Goal: Task Accomplishment & Management: Manage account settings

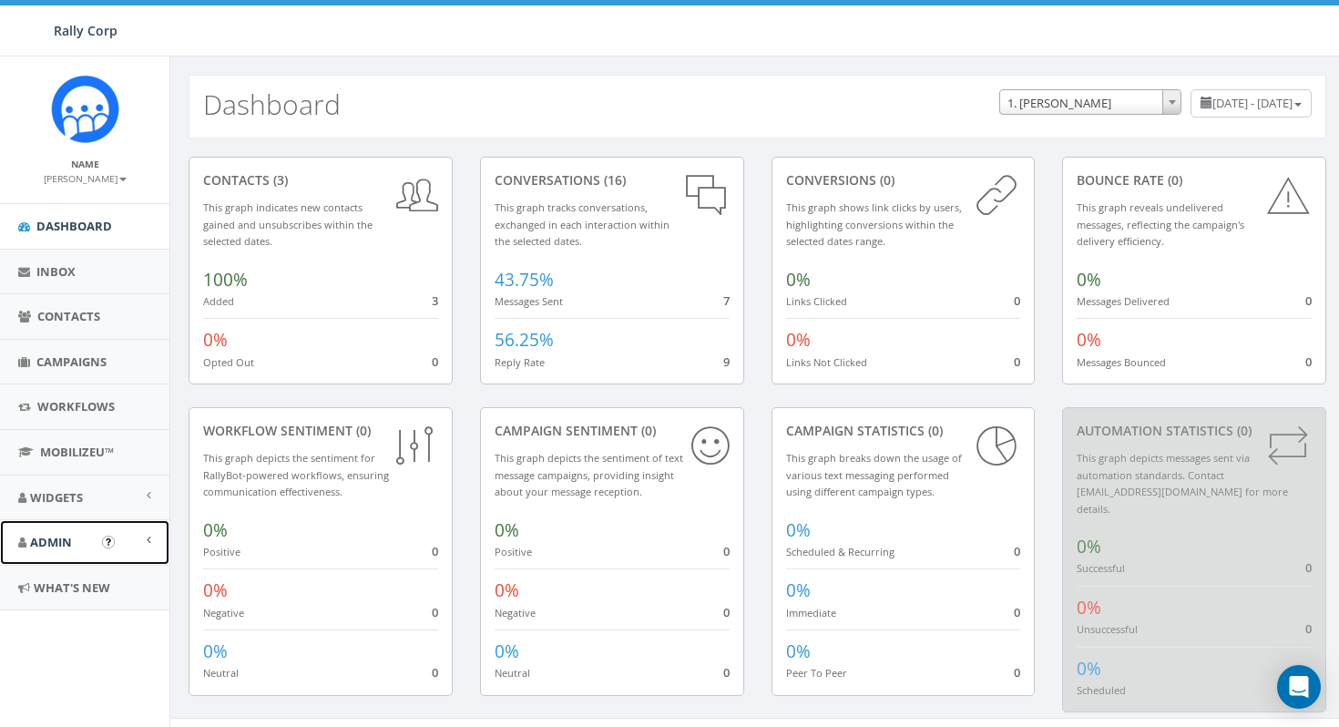
click at [66, 540] on span "Admin" at bounding box center [51, 542] width 42 height 16
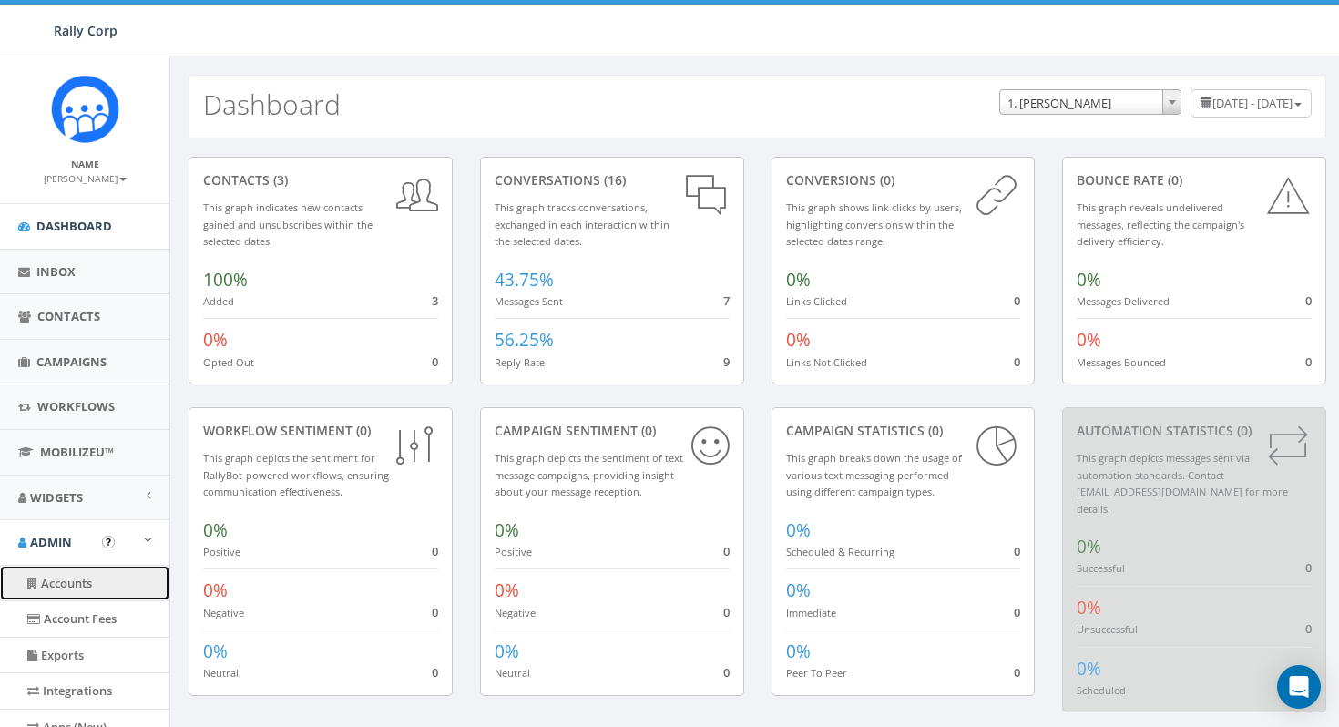
click at [73, 580] on link "Accounts" at bounding box center [84, 583] width 169 height 36
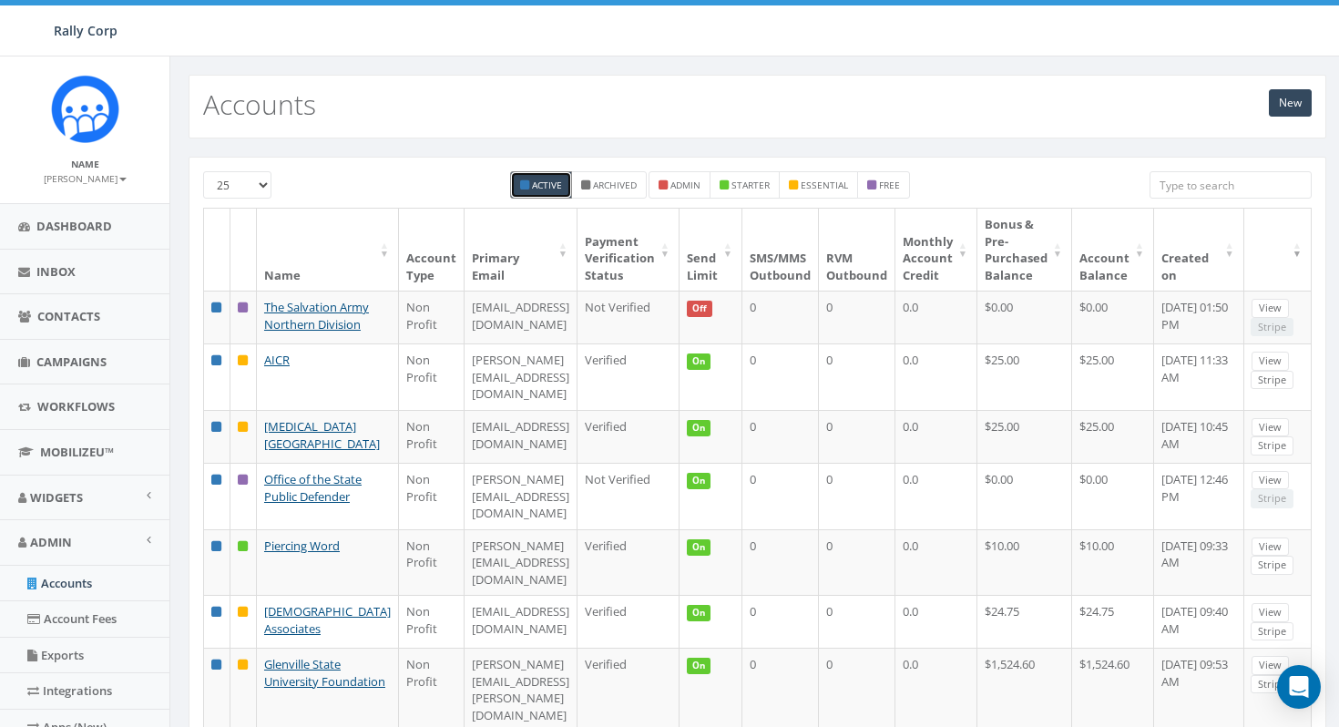
click at [1224, 178] on input "search" at bounding box center [1230, 184] width 162 height 27
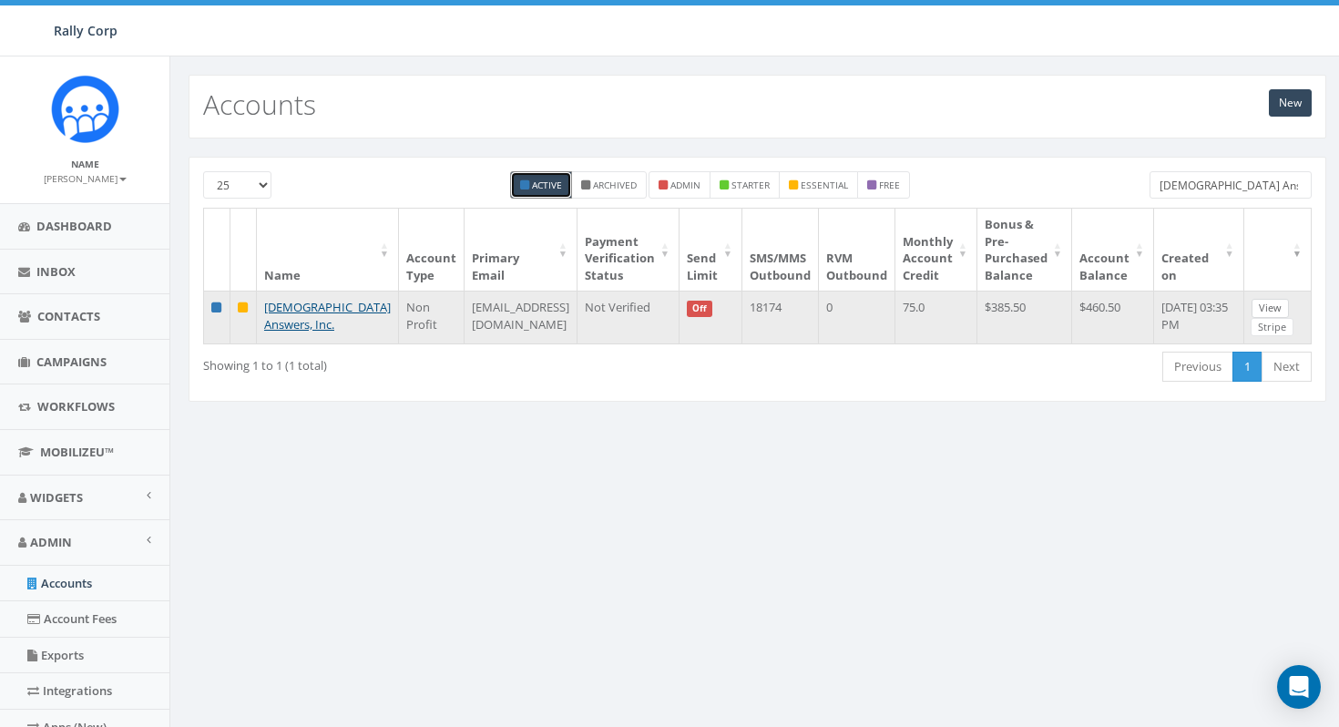
type input "[DEMOGRAPHIC_DATA] Answers"
click at [1258, 309] on link "View" at bounding box center [1269, 308] width 37 height 19
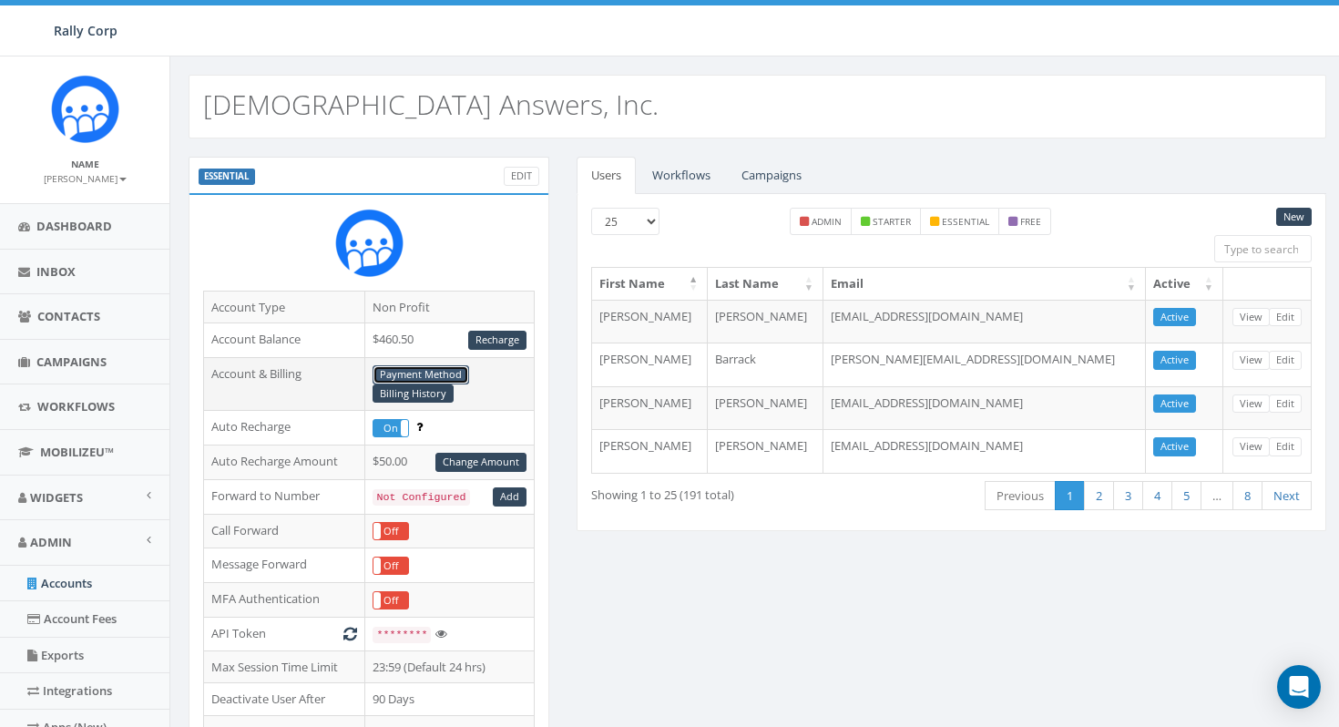
click at [431, 376] on link "Payment Method" at bounding box center [420, 374] width 97 height 19
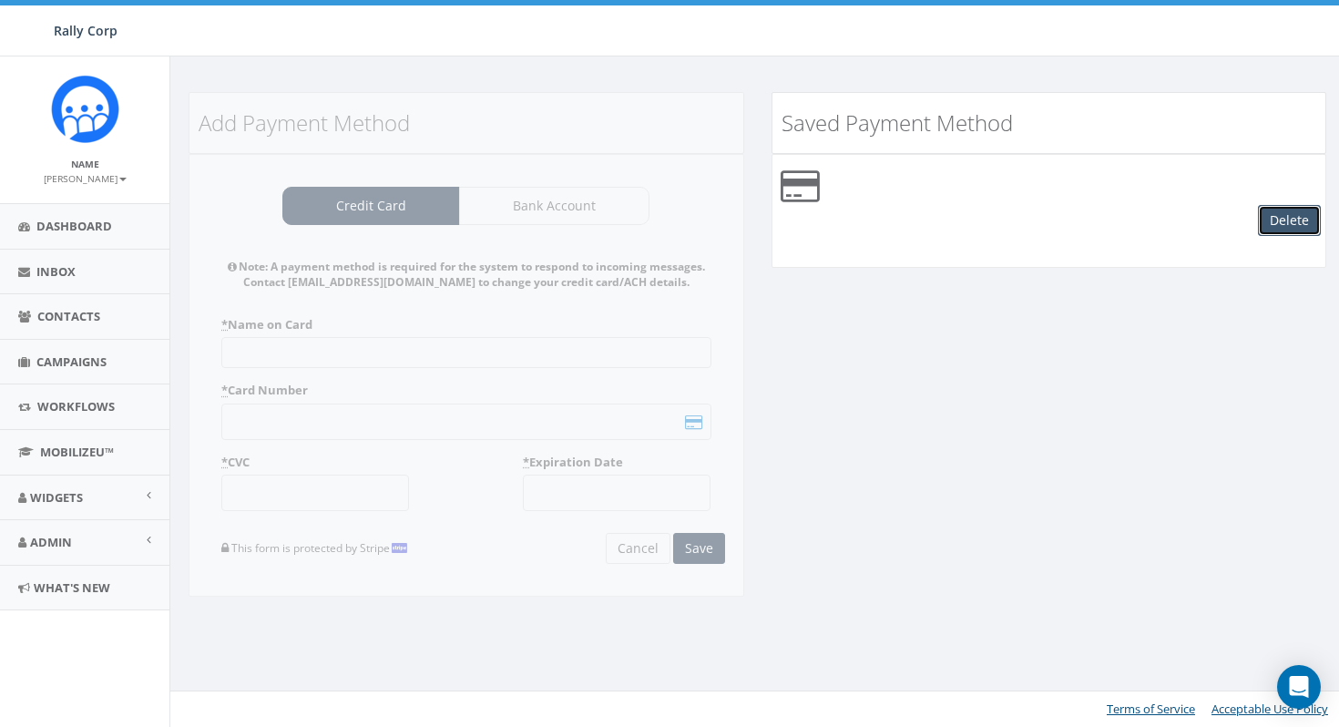
click at [1296, 223] on button "Delete" at bounding box center [1289, 220] width 63 height 31
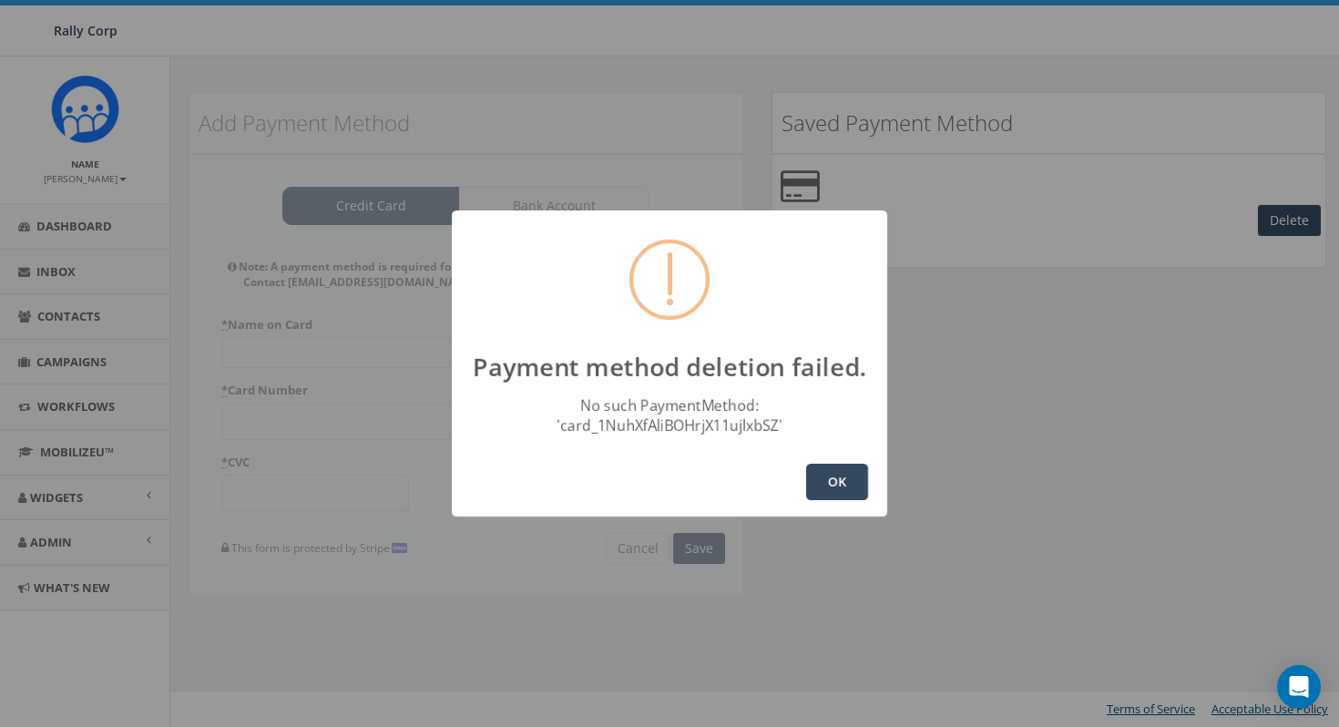
click at [836, 487] on button "OK" at bounding box center [837, 481] width 62 height 36
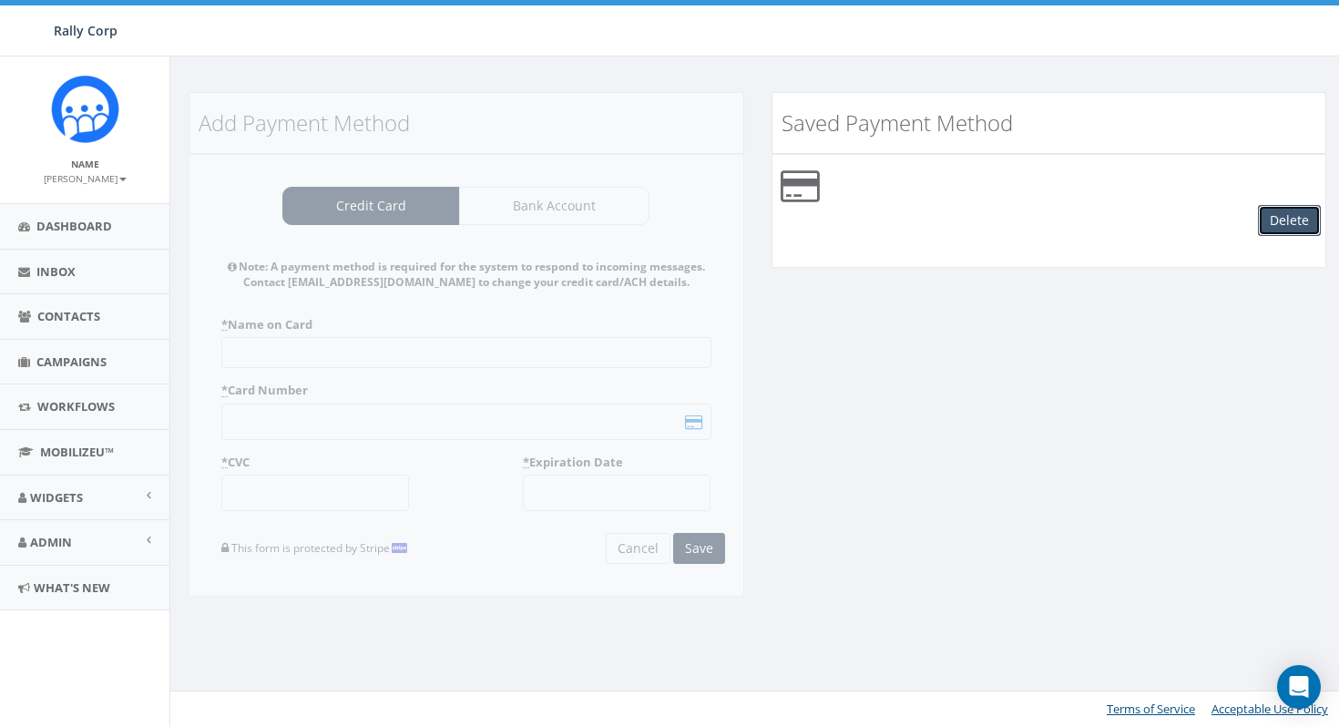
click at [1286, 218] on button "Delete" at bounding box center [1289, 220] width 63 height 31
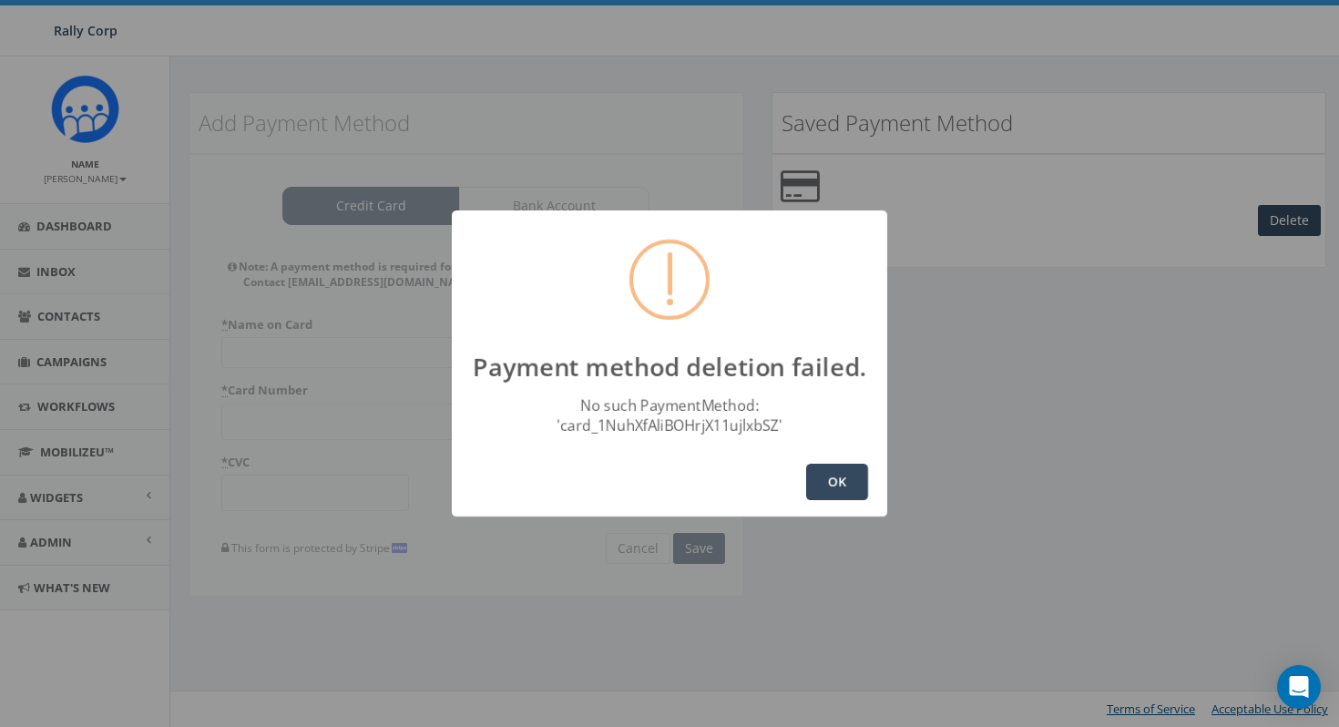
click at [821, 490] on button "OK" at bounding box center [837, 481] width 62 height 36
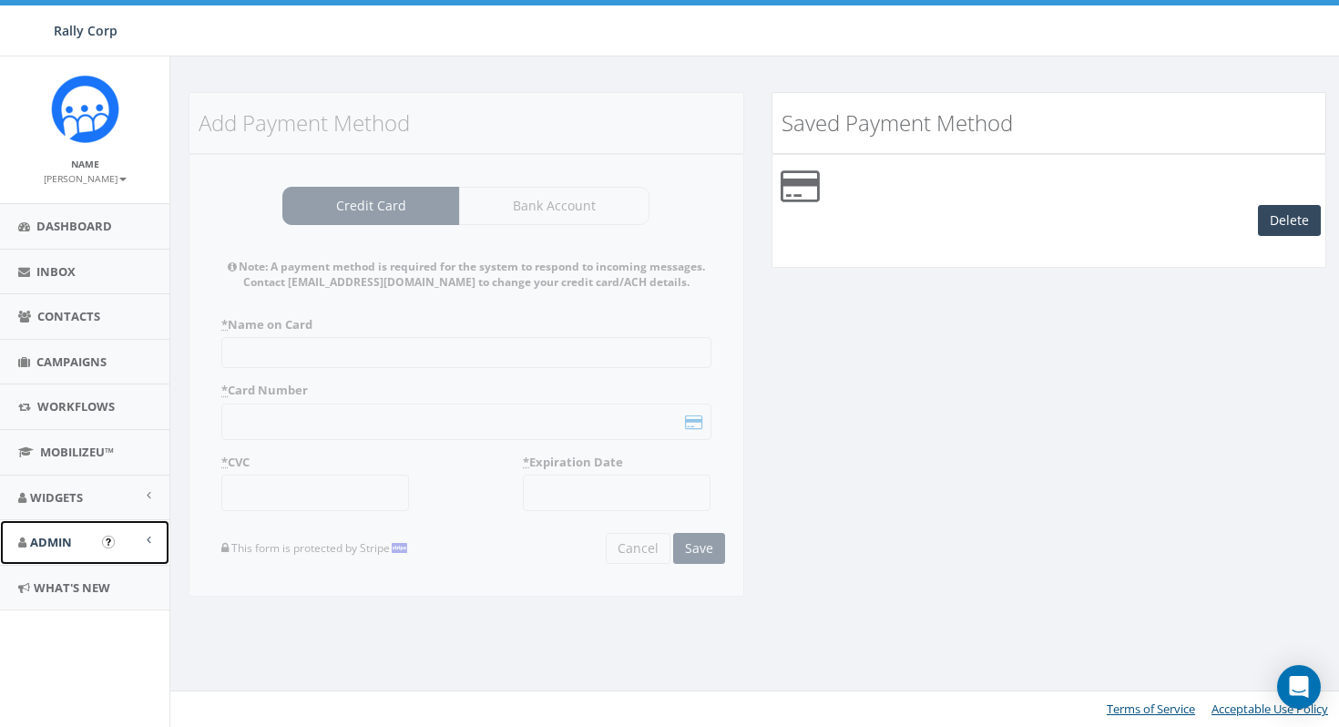
click at [73, 548] on link "Admin" at bounding box center [84, 542] width 169 height 45
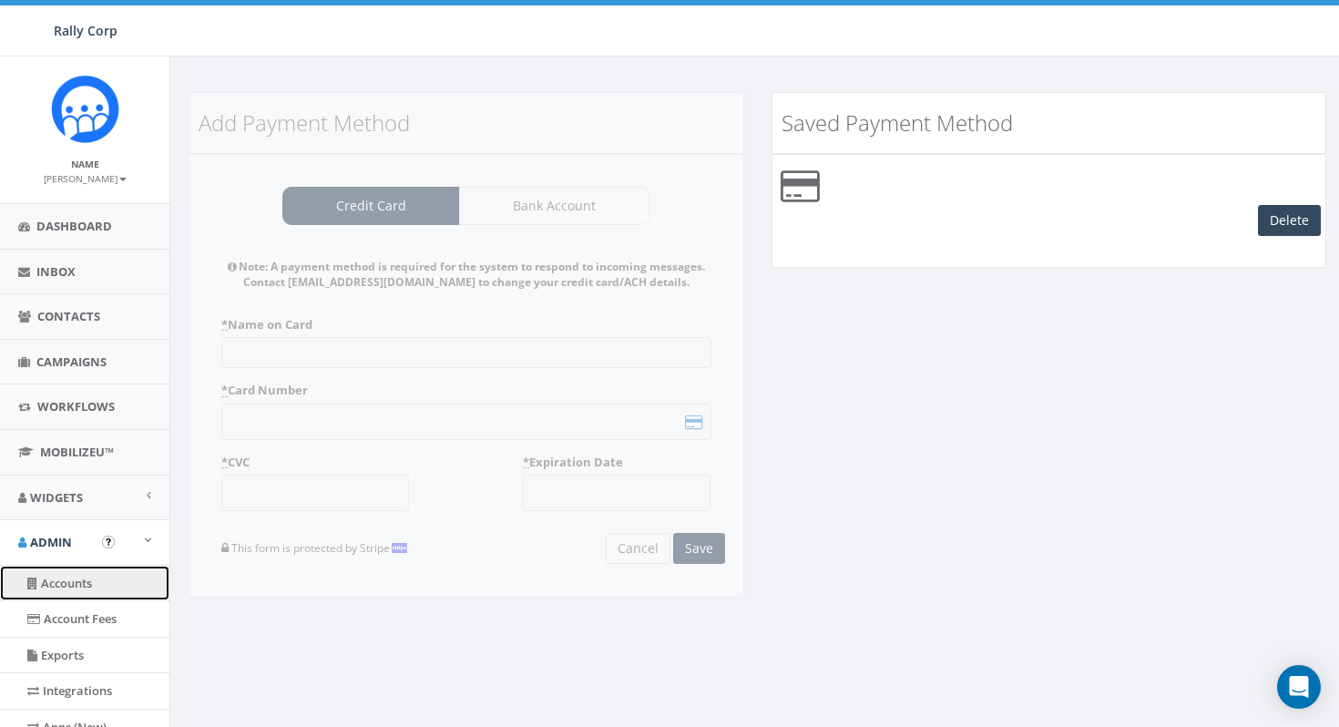
click at [76, 588] on link "Accounts" at bounding box center [84, 583] width 169 height 36
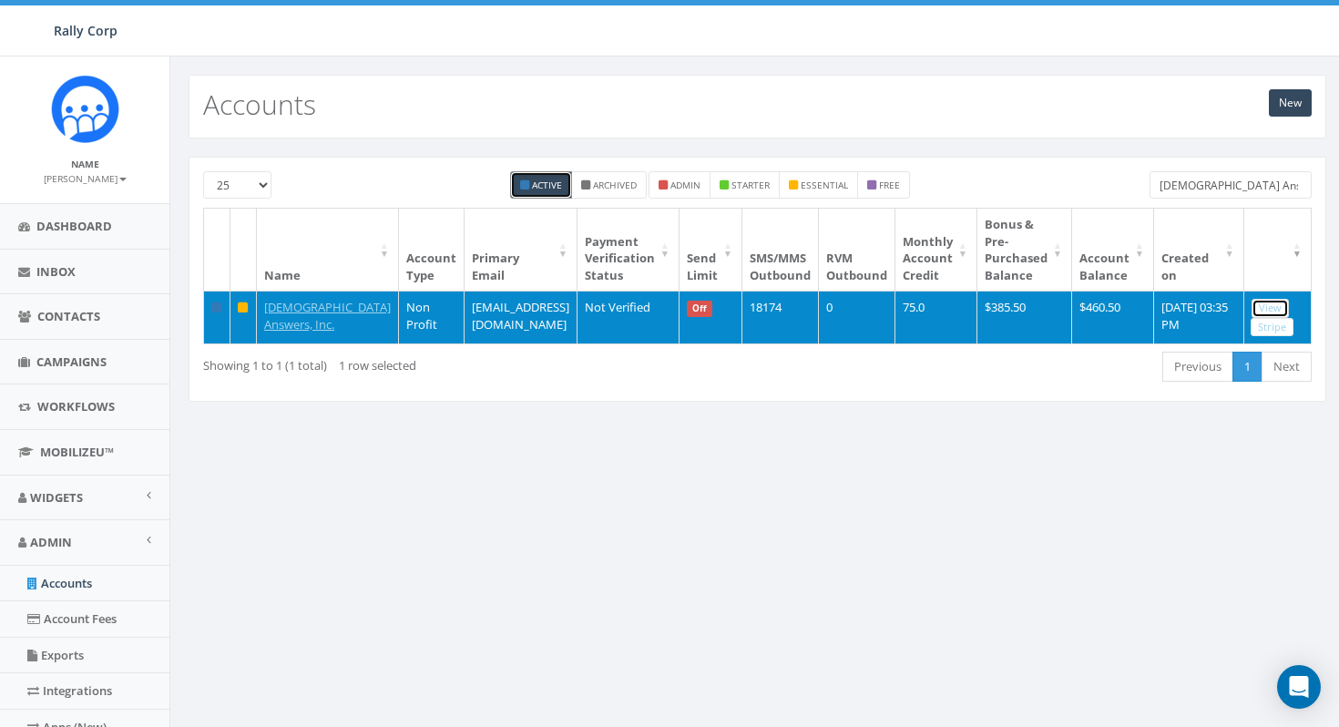
click at [1262, 308] on link "View" at bounding box center [1269, 308] width 37 height 19
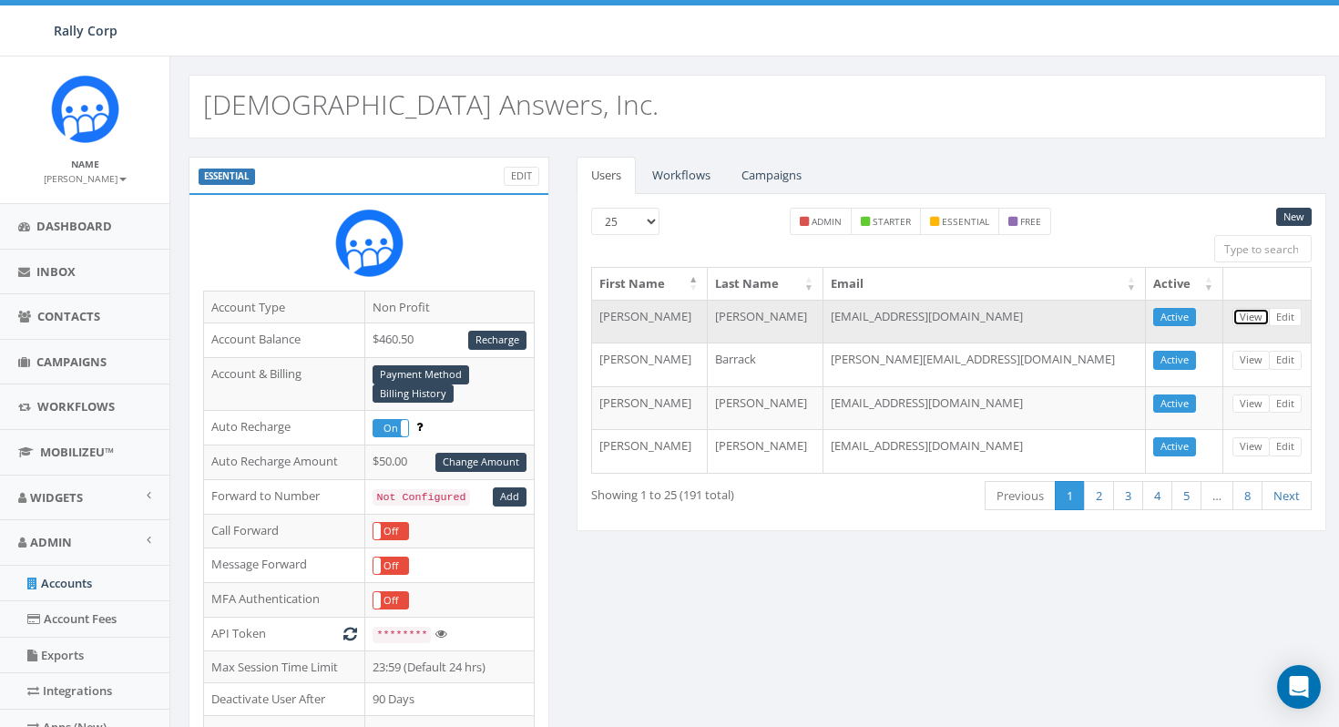
click at [1242, 319] on link "View" at bounding box center [1250, 317] width 37 height 19
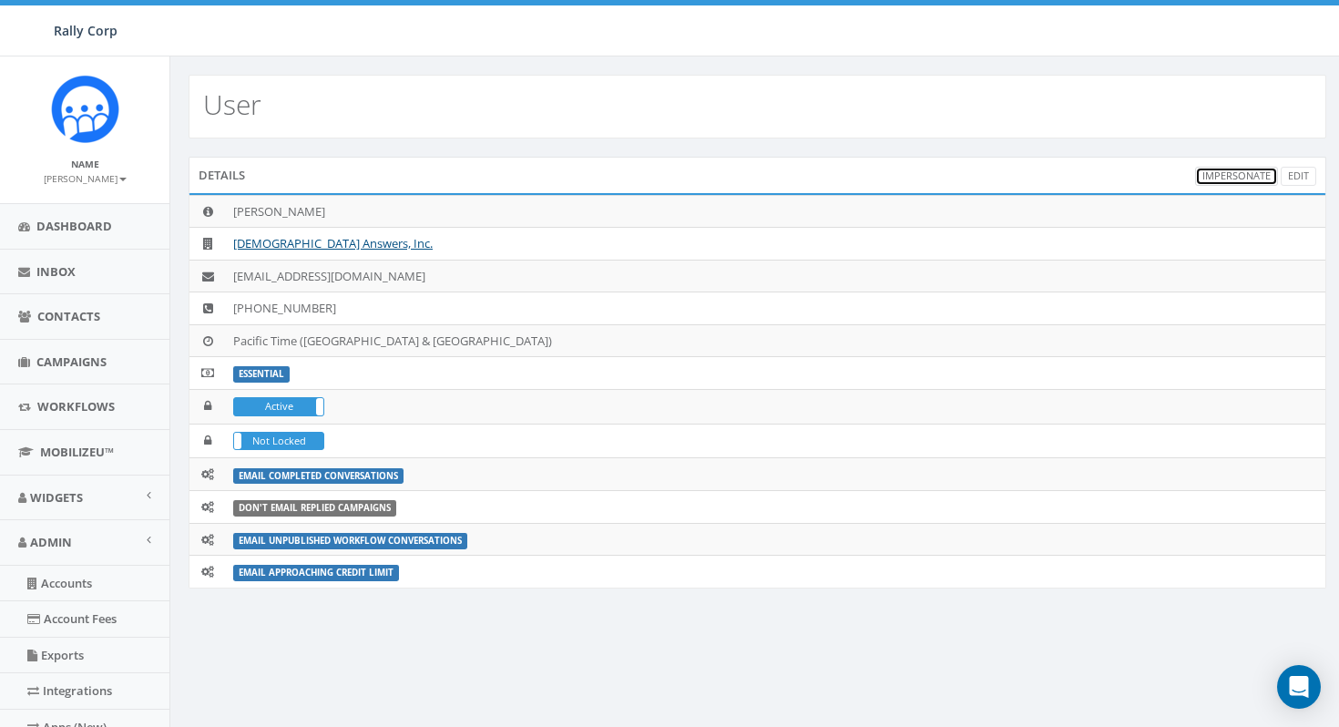
click at [1235, 177] on link "Impersonate" at bounding box center [1236, 176] width 83 height 19
